Goal: Task Accomplishment & Management: Use online tool/utility

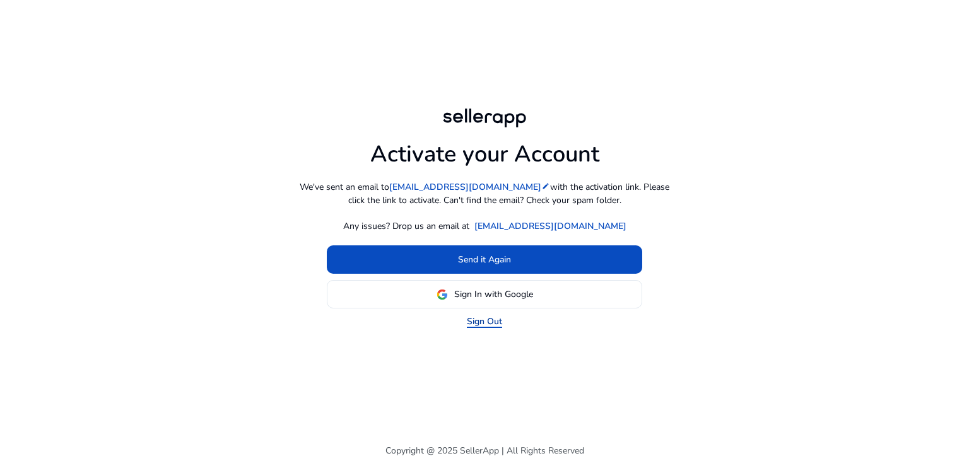
click at [490, 320] on link "Sign Out" at bounding box center [484, 321] width 35 height 13
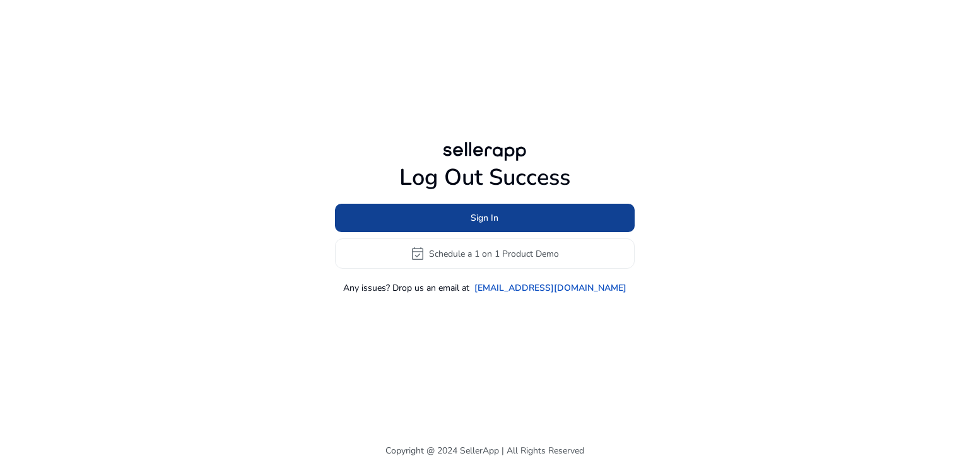
click at [487, 219] on span "Sign In" at bounding box center [485, 217] width 28 height 13
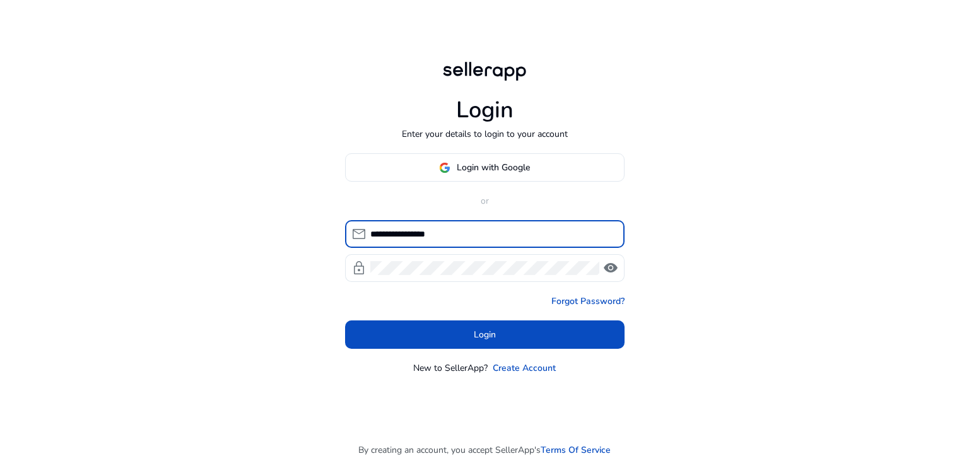
drag, startPoint x: 462, startPoint y: 239, endPoint x: 437, endPoint y: 240, distance: 25.2
click at [437, 240] on input "**********" at bounding box center [492, 234] width 244 height 14
click at [273, 297] on div "**********" at bounding box center [484, 234] width 969 height 468
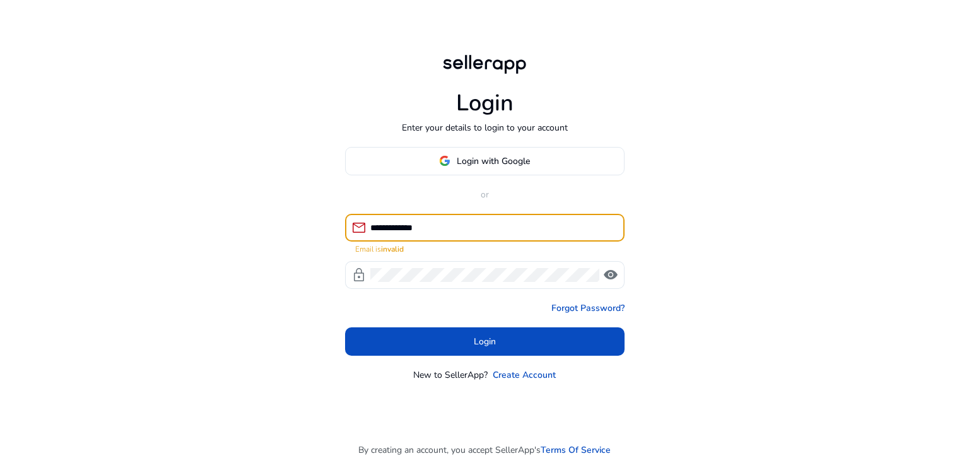
drag, startPoint x: 454, startPoint y: 223, endPoint x: 336, endPoint y: 221, distance: 118.7
click at [336, 221] on div "**********" at bounding box center [485, 217] width 300 height 434
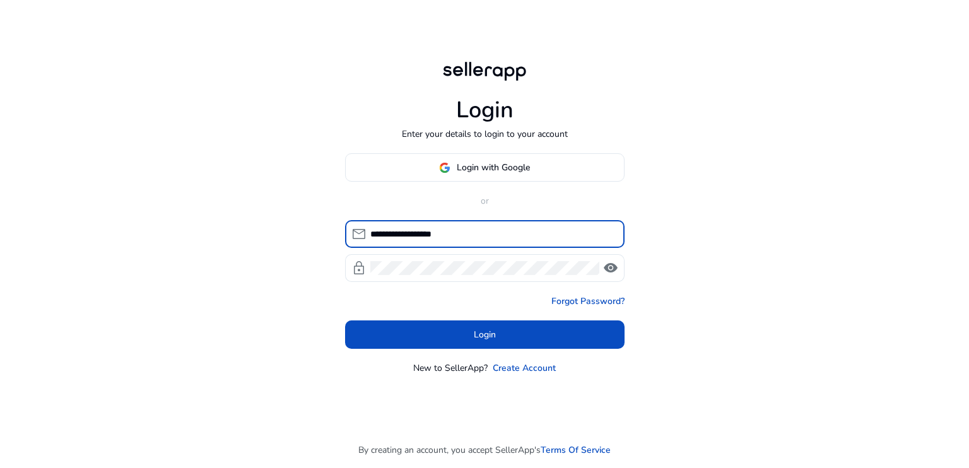
type input "**********"
click button "Login" at bounding box center [485, 335] width 280 height 28
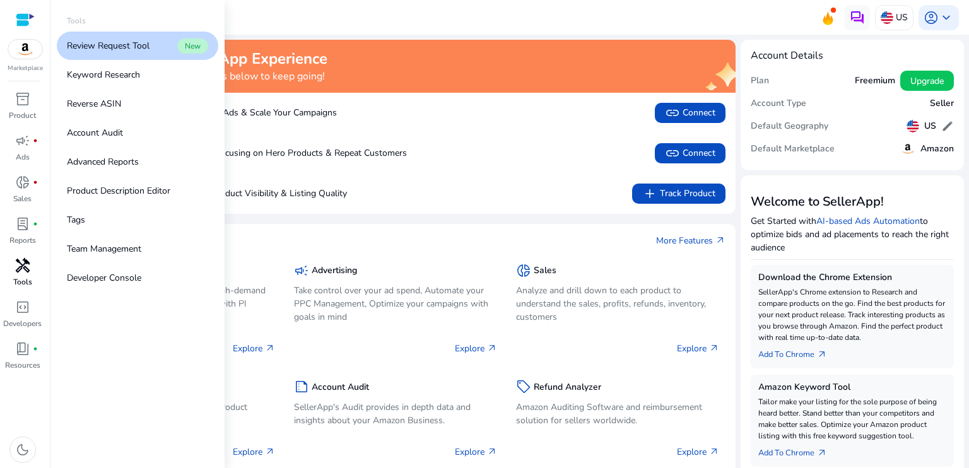
click at [23, 277] on p "Tools" at bounding box center [22, 281] width 19 height 11
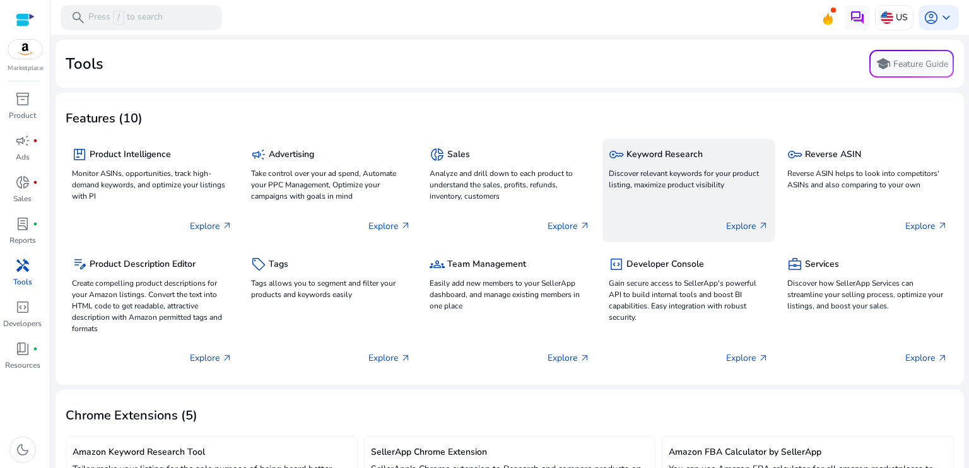
click at [693, 188] on p "Discover relevant keywords for your product listing, maximize product visibility" at bounding box center [689, 179] width 160 height 23
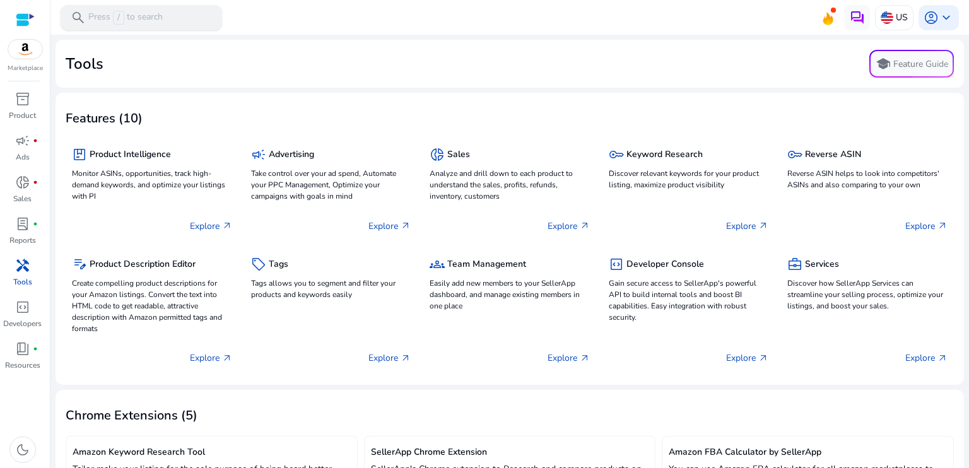
click at [138, 11] on p "Press / to search" at bounding box center [125, 18] width 74 height 14
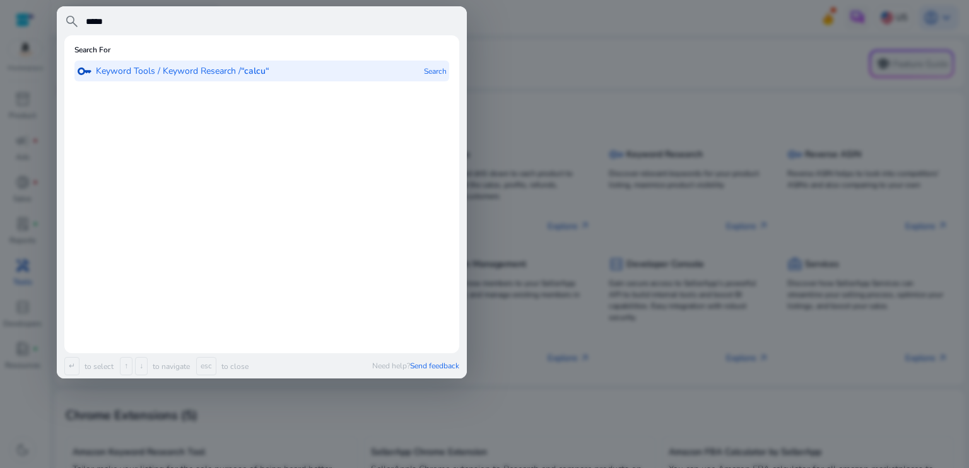
type input "*****"
click at [179, 73] on p "Keyword Tools / Keyword Research / “calcu“" at bounding box center [183, 71] width 174 height 13
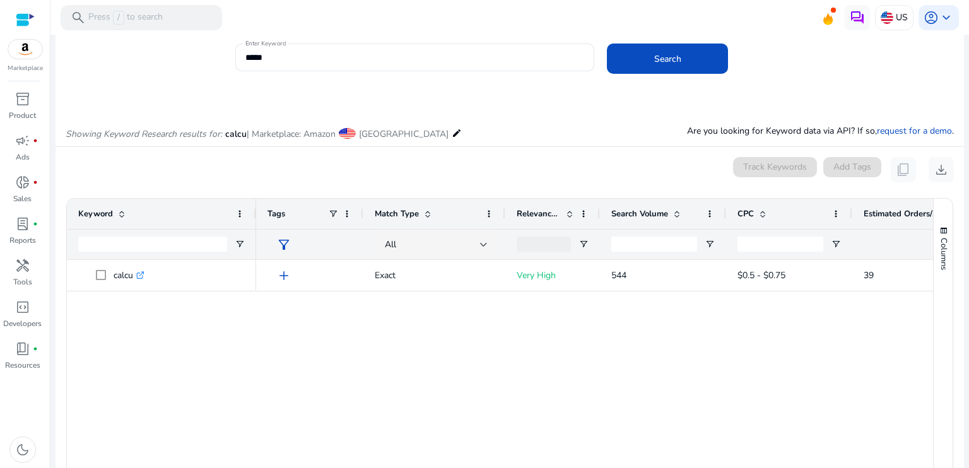
scroll to position [32, 0]
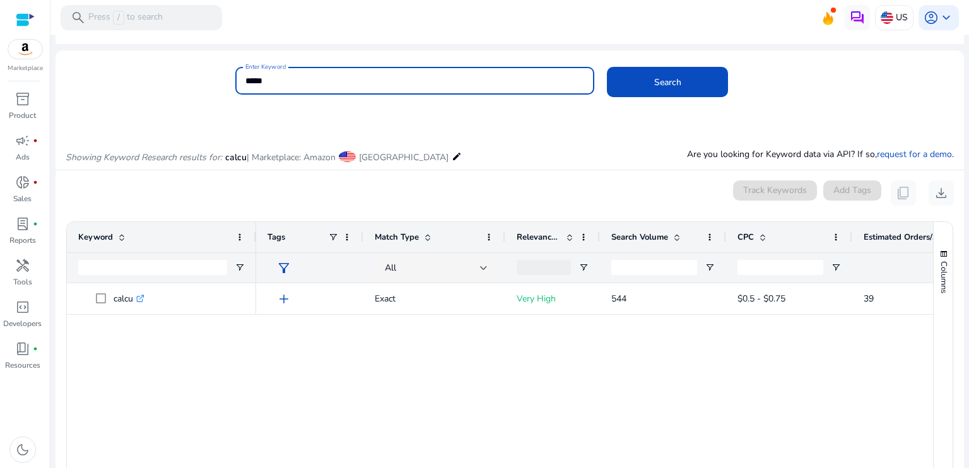
drag, startPoint x: 300, startPoint y: 86, endPoint x: 210, endPoint y: 82, distance: 90.3
click at [210, 82] on div "Enter Keyword ***** Search" at bounding box center [505, 87] width 899 height 41
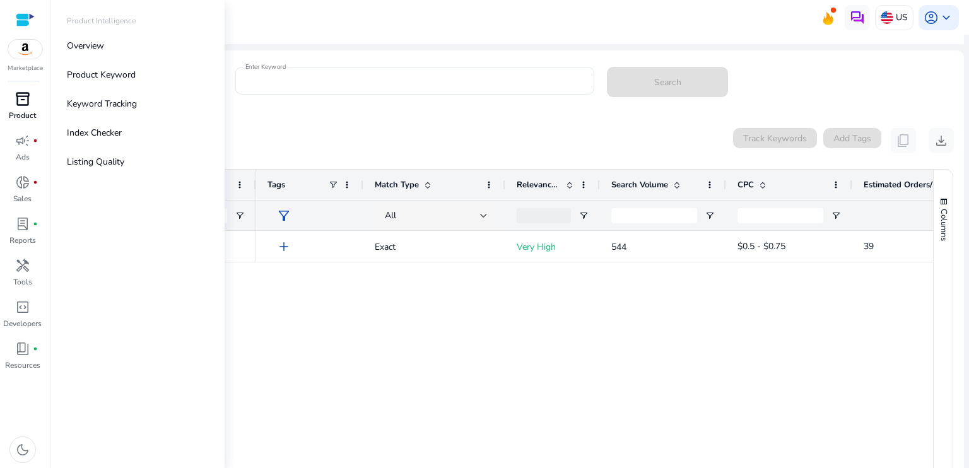
click at [16, 115] on p "Product" at bounding box center [22, 115] width 27 height 11
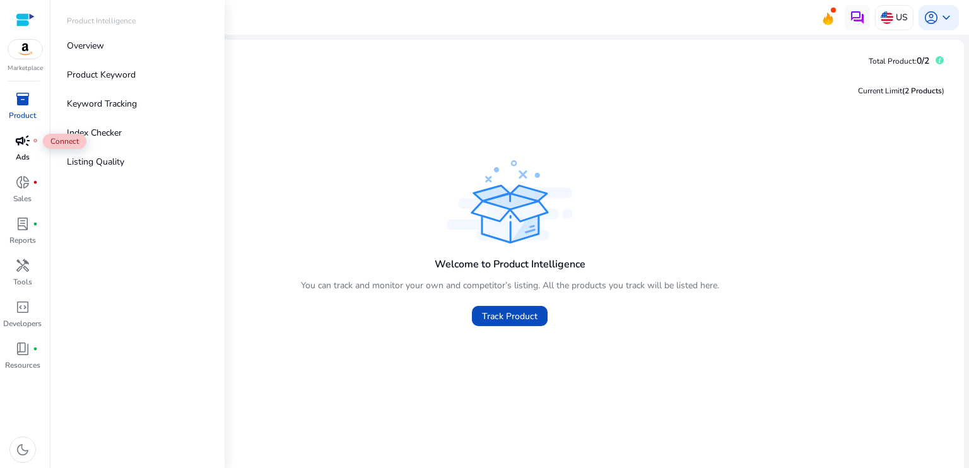
click at [20, 141] on span "campaign" at bounding box center [22, 140] width 15 height 15
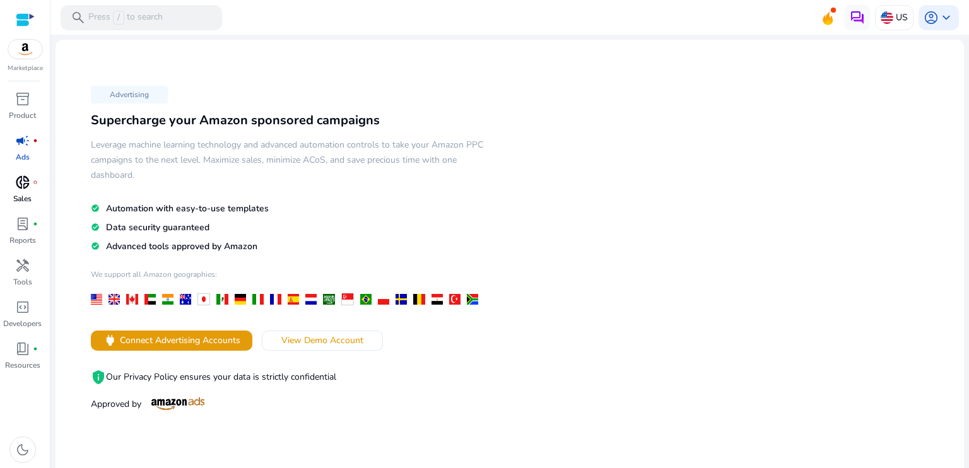
click at [25, 176] on span "donut_small" at bounding box center [22, 182] width 15 height 15
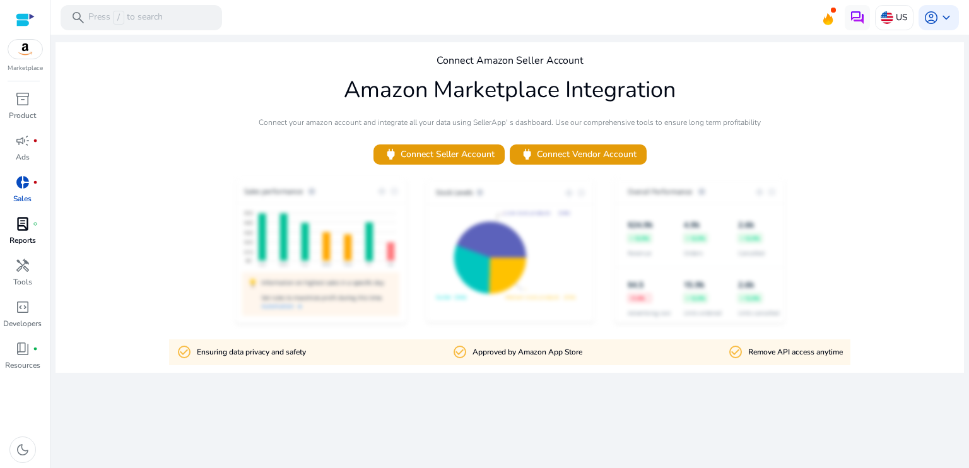
click at [23, 230] on span "lab_profile" at bounding box center [22, 223] width 15 height 15
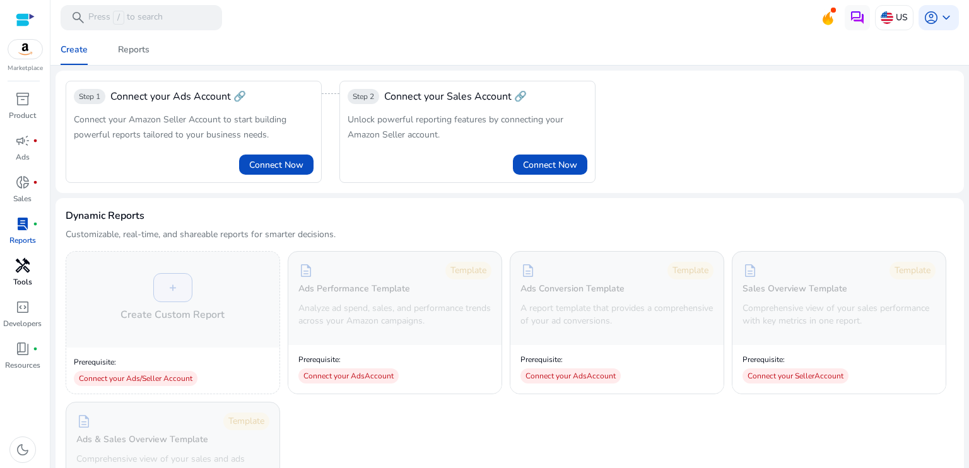
click at [20, 270] on span "handyman" at bounding box center [22, 265] width 15 height 15
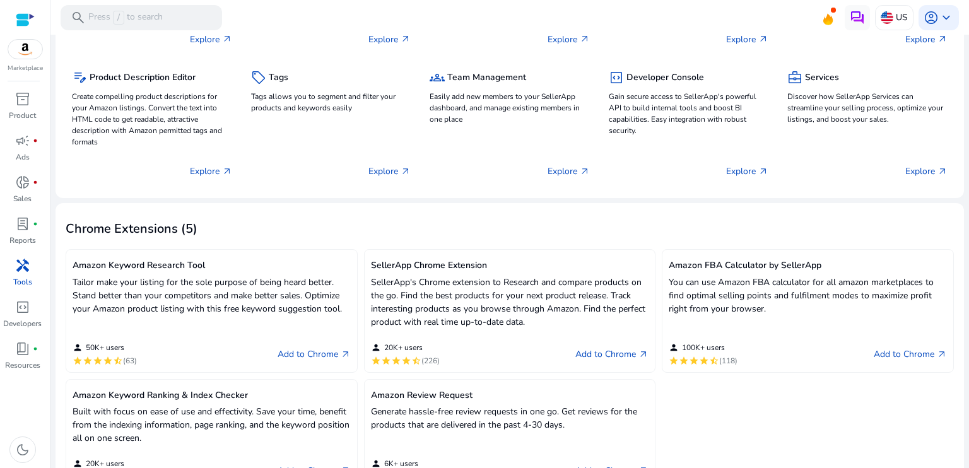
scroll to position [219, 0]
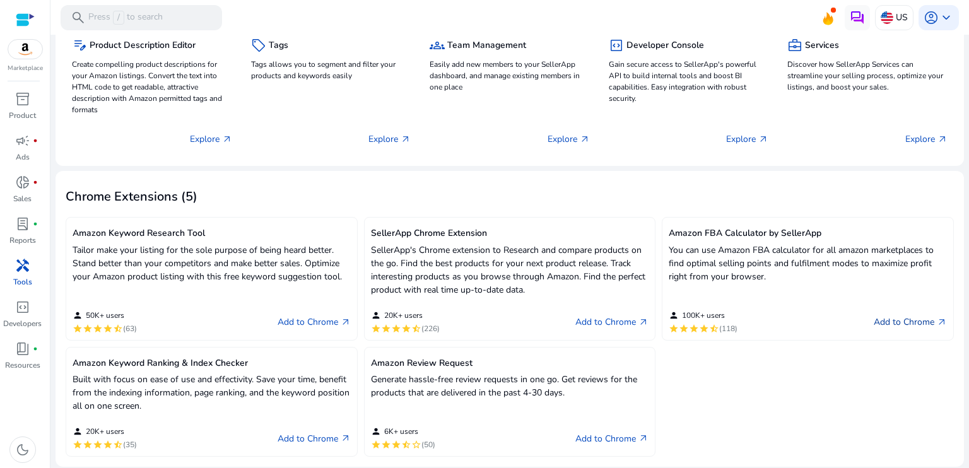
click at [883, 325] on link "Add to Chrome arrow_outward" at bounding box center [910, 322] width 73 height 15
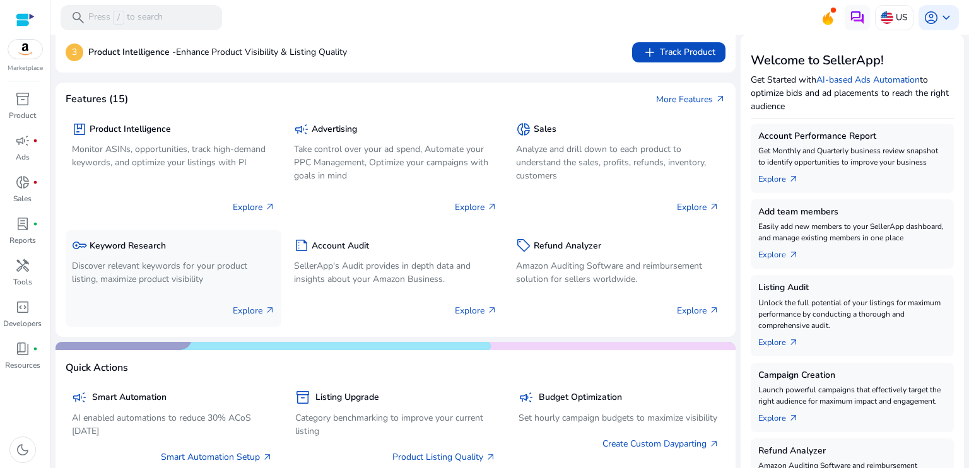
scroll to position [148, 0]
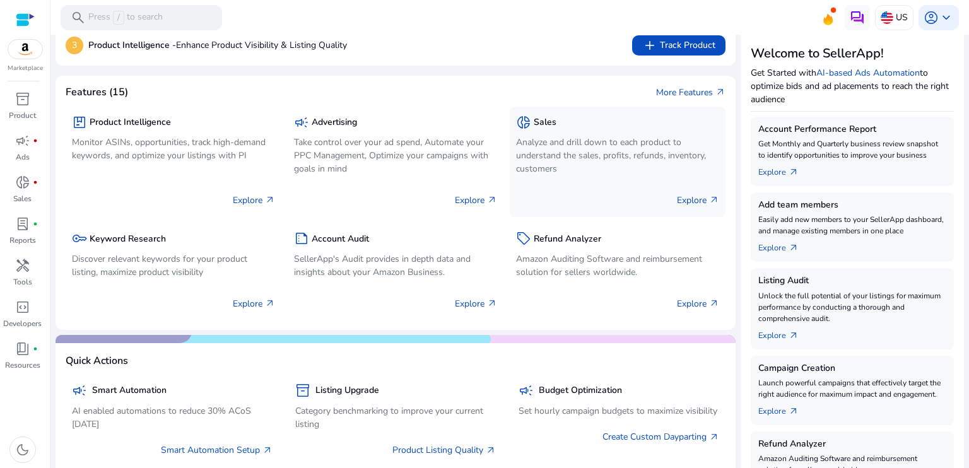
click at [582, 168] on p "Analyze and drill down to each product to understand the sales, profits, refund…" at bounding box center [617, 156] width 203 height 40
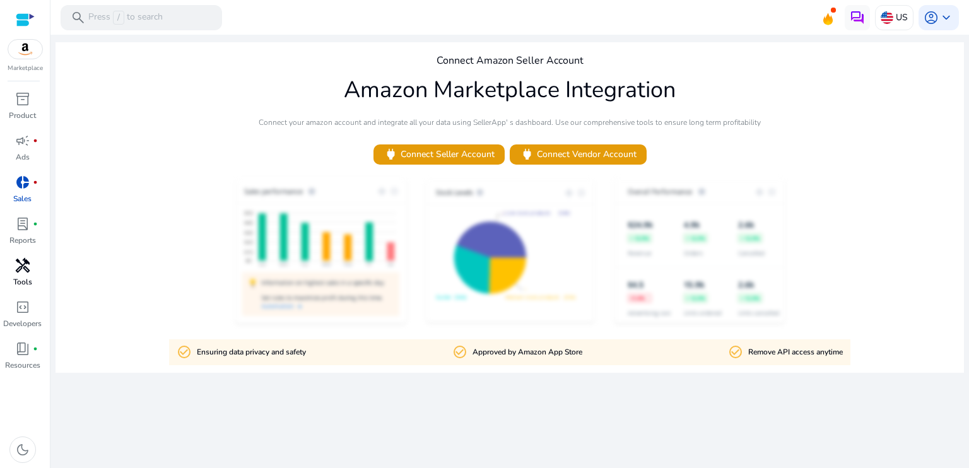
click at [18, 266] on span "handyman" at bounding box center [22, 265] width 15 height 15
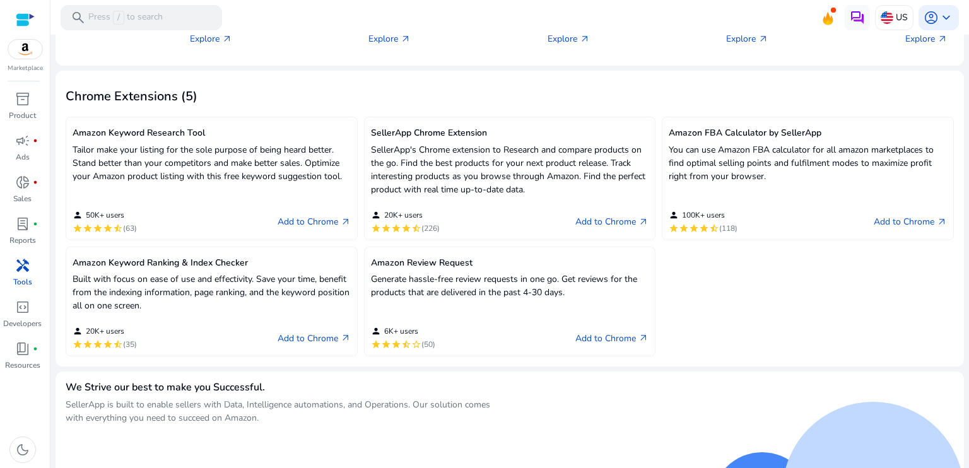
scroll to position [333, 0]
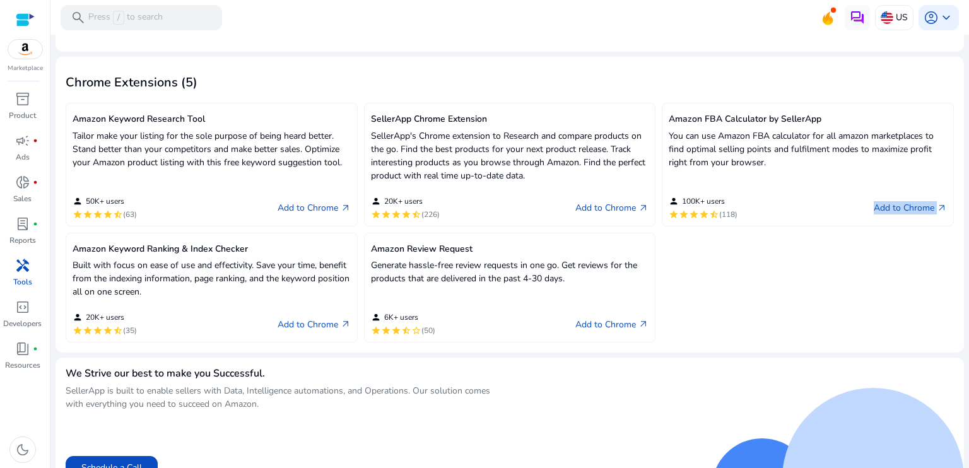
drag, startPoint x: 847, startPoint y: 215, endPoint x: 883, endPoint y: 198, distance: 40.4
click at [880, 198] on div "person 100K+ users star star star star star_half (118) Add to Chrome arrow_outw…" at bounding box center [808, 202] width 278 height 33
click at [881, 205] on link "Add to Chrome arrow_outward" at bounding box center [910, 208] width 73 height 15
